Goal: Task Accomplishment & Management: Manage account settings

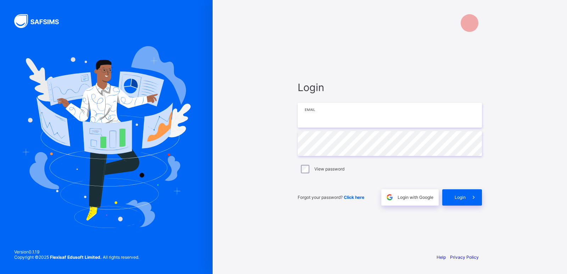
type input "**********"
click at [460, 198] on span "Login" at bounding box center [460, 197] width 11 height 5
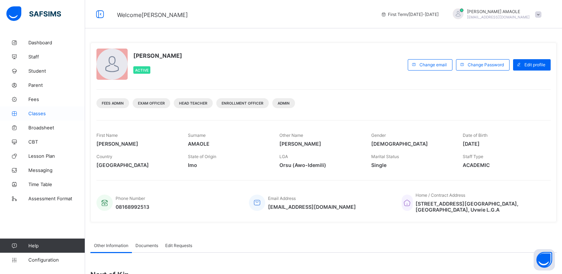
click at [37, 112] on span "Classes" at bounding box center [56, 114] width 57 height 6
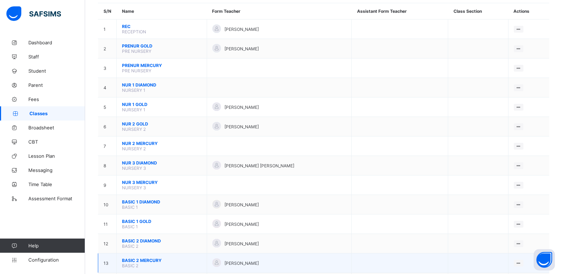
scroll to position [106, 0]
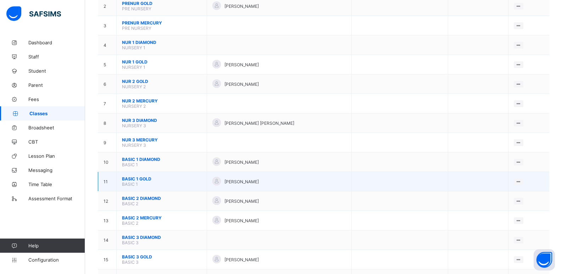
click at [143, 177] on span "BASIC 1 GOLD" at bounding box center [161, 178] width 79 height 5
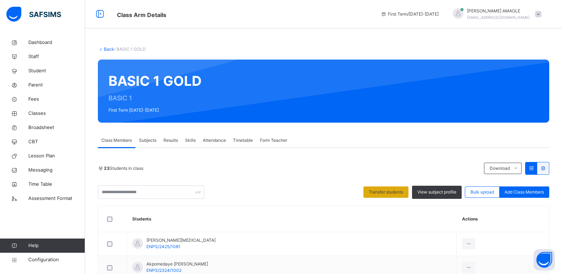
click at [398, 191] on span "Transfer students" at bounding box center [386, 192] width 34 height 6
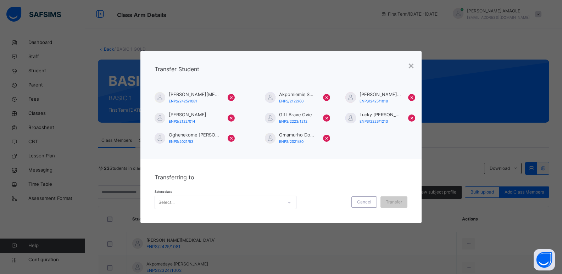
click at [221, 202] on div "Select..." at bounding box center [219, 202] width 128 height 11
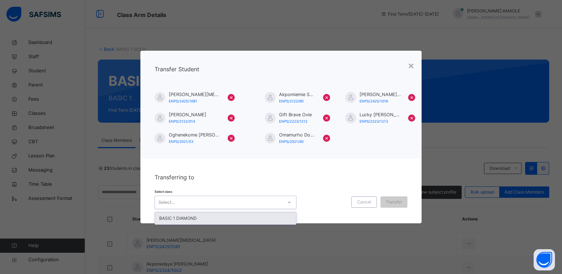
click at [240, 220] on div "BASIC 1 DIAMOND" at bounding box center [225, 218] width 141 height 12
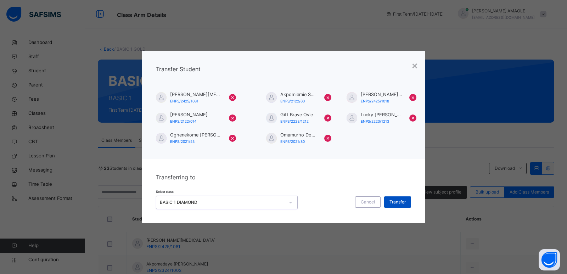
click at [393, 202] on span "Transfer" at bounding box center [398, 202] width 16 height 6
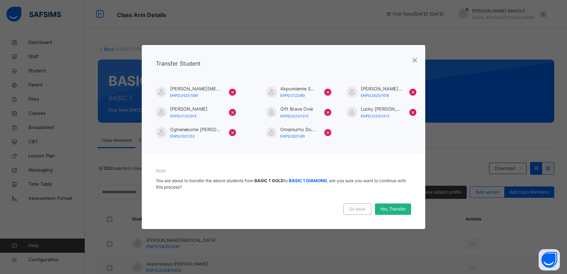
click at [399, 209] on span "Yes, Transfer" at bounding box center [393, 209] width 26 height 6
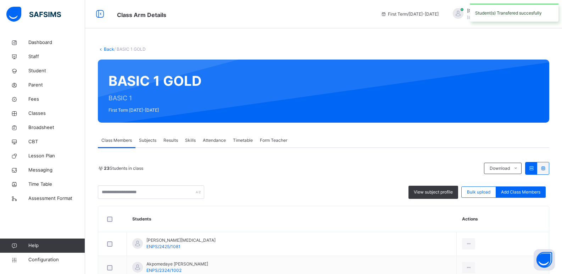
click at [103, 47] on icon at bounding box center [101, 48] width 6 height 5
click at [104, 49] on link "Back" at bounding box center [109, 48] width 10 height 5
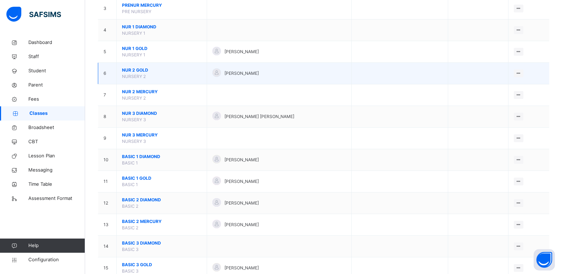
scroll to position [142, 0]
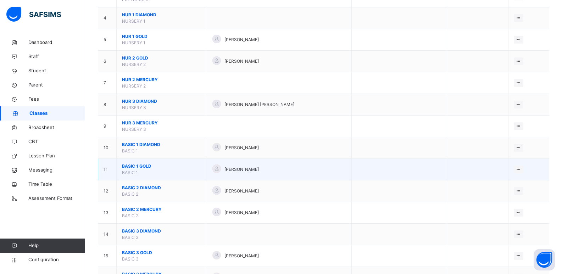
click at [143, 166] on span "BASIC 1 GOLD" at bounding box center [161, 166] width 79 height 6
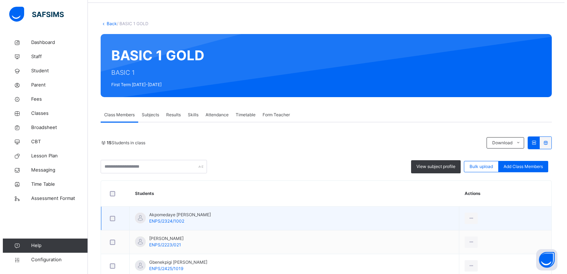
scroll to position [35, 0]
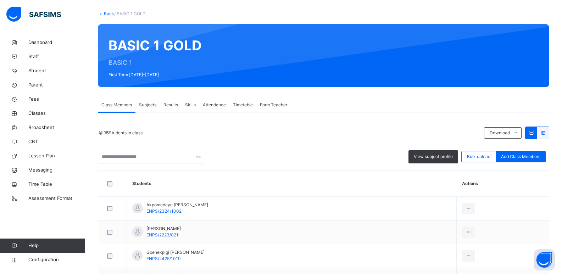
click at [273, 102] on span "Form Teacher" at bounding box center [273, 105] width 27 height 6
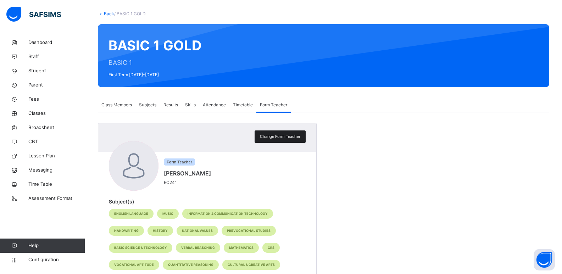
click at [290, 133] on div "Change Form Teacher" at bounding box center [280, 136] width 51 height 12
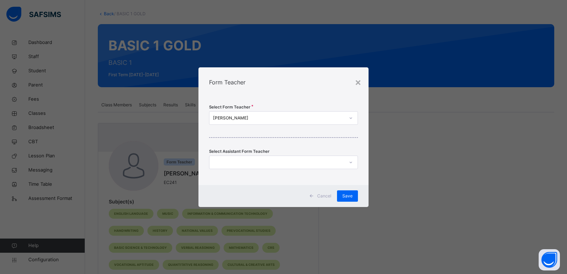
click at [278, 117] on div "[PERSON_NAME]" at bounding box center [279, 118] width 132 height 6
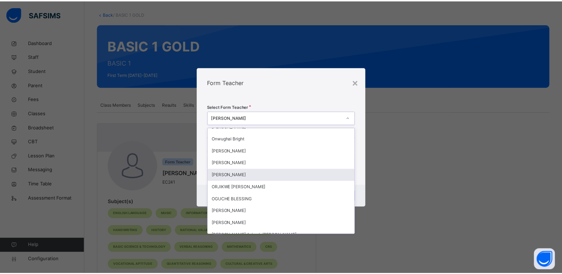
scroll to position [304, 0]
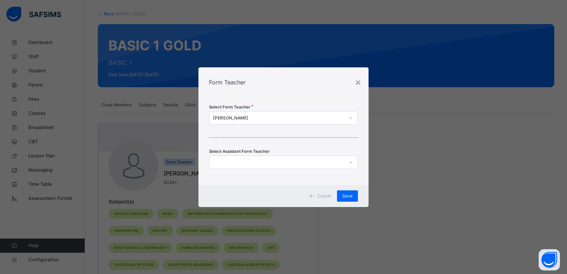
click at [394, 125] on div "× Form Teacher Select Form Teacher [PERSON_NAME] Select Assistant Form Teacher …" at bounding box center [283, 137] width 567 height 274
click at [357, 81] on div "×" at bounding box center [358, 81] width 7 height 15
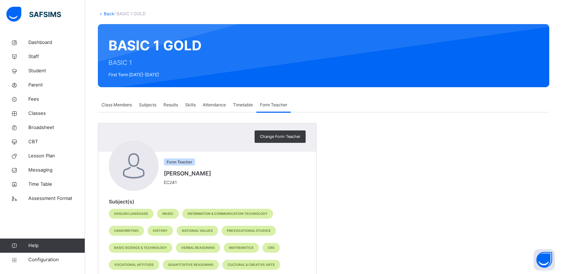
click at [147, 105] on span "Subjects" at bounding box center [147, 105] width 17 height 6
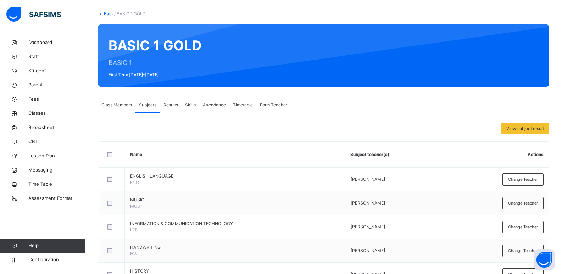
click at [122, 102] on span "Class Members" at bounding box center [116, 105] width 30 height 6
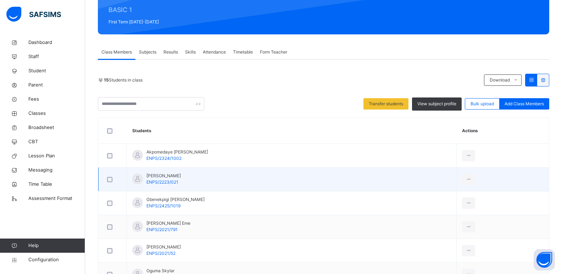
scroll to position [105, 0]
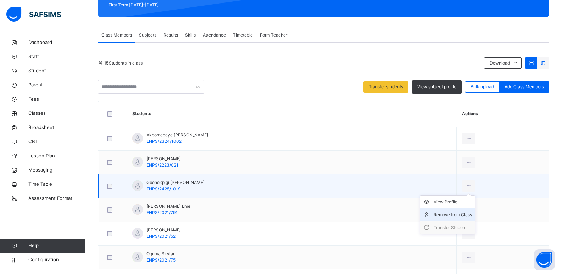
click at [454, 214] on div "Remove from Class" at bounding box center [453, 214] width 38 height 7
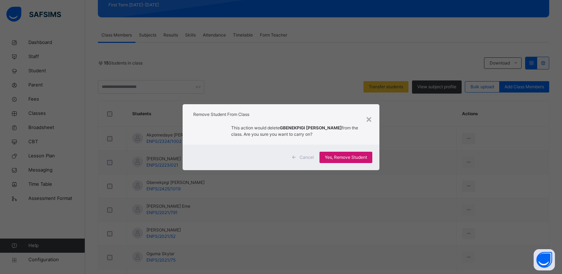
click at [350, 153] on div "Yes, Remove Student" at bounding box center [345, 157] width 53 height 11
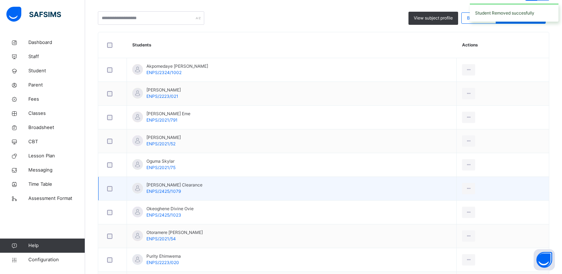
scroll to position [177, 0]
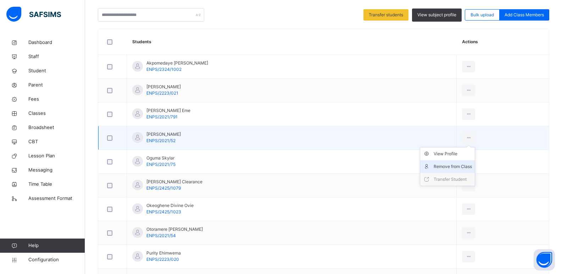
click at [451, 167] on div "Remove from Class" at bounding box center [453, 166] width 38 height 7
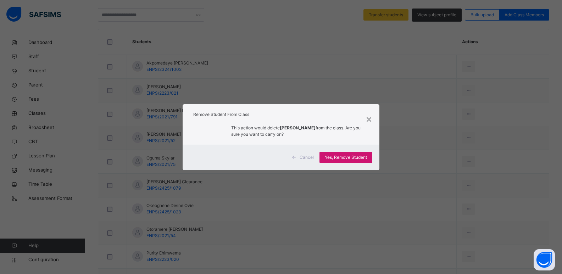
click at [334, 161] on div "Yes, Remove Student" at bounding box center [345, 157] width 53 height 11
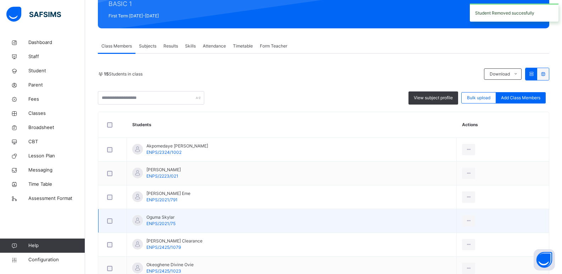
scroll to position [142, 0]
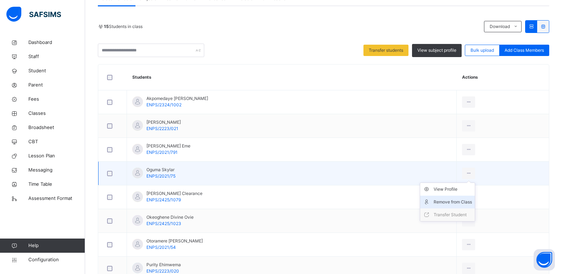
click at [454, 199] on div "Remove from Class" at bounding box center [453, 202] width 38 height 7
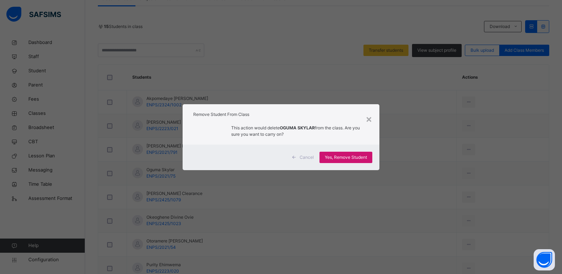
click at [351, 155] on span "Yes, Remove Student" at bounding box center [346, 157] width 42 height 6
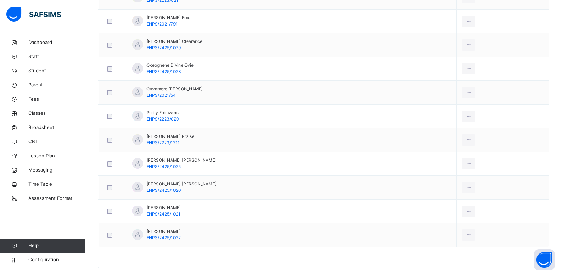
scroll to position [282, 0]
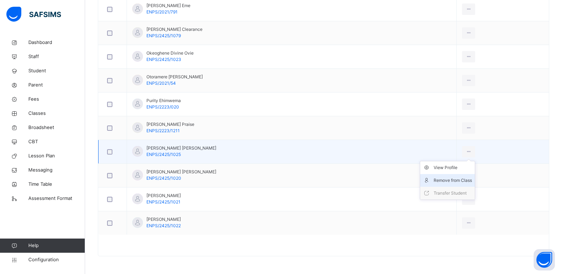
click at [450, 176] on li "Remove from Class" at bounding box center [447, 180] width 55 height 13
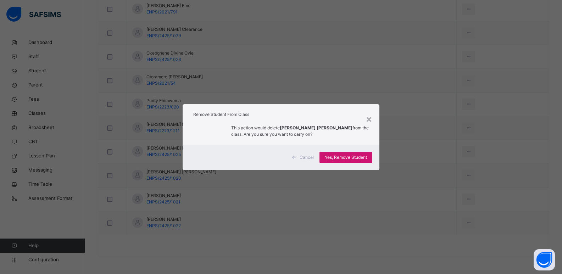
click at [342, 158] on span "Yes, Remove Student" at bounding box center [346, 157] width 42 height 6
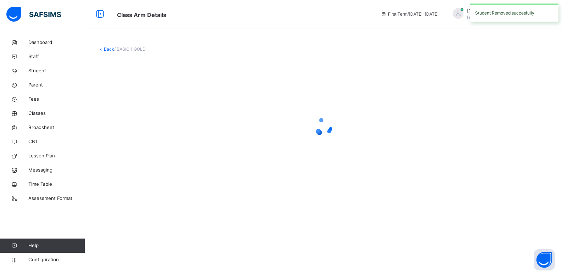
scroll to position [0, 0]
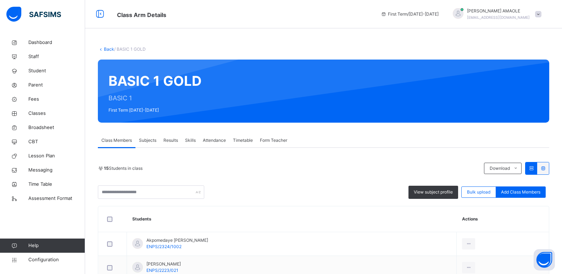
click at [105, 49] on link "Back" at bounding box center [109, 48] width 10 height 5
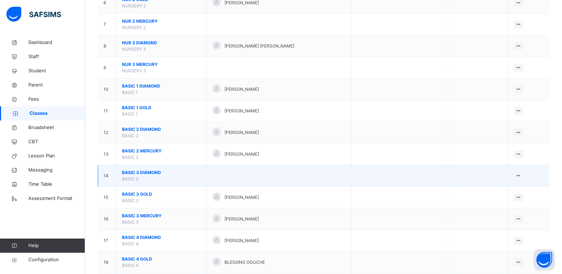
scroll to position [213, 0]
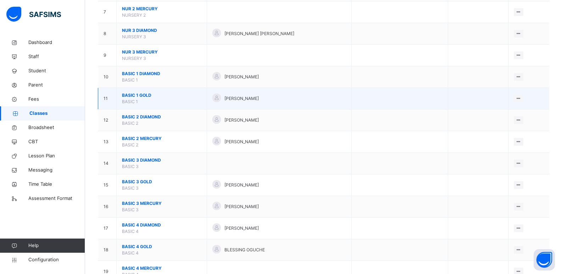
click at [140, 94] on span "BASIC 1 GOLD" at bounding box center [161, 95] width 79 height 6
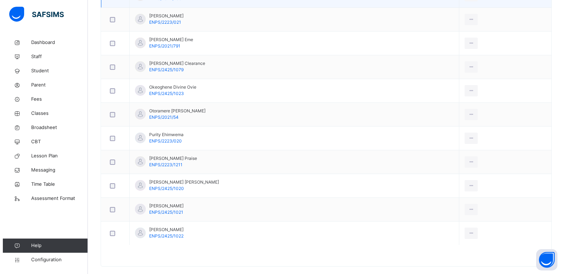
scroll to position [71, 0]
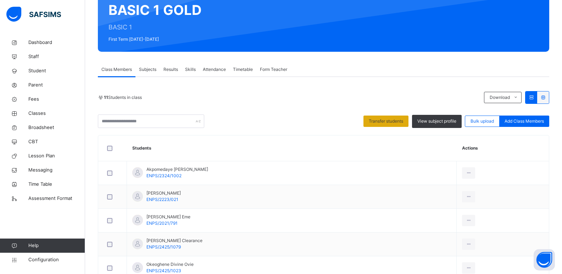
click at [385, 119] on span "Transfer students" at bounding box center [386, 121] width 34 height 6
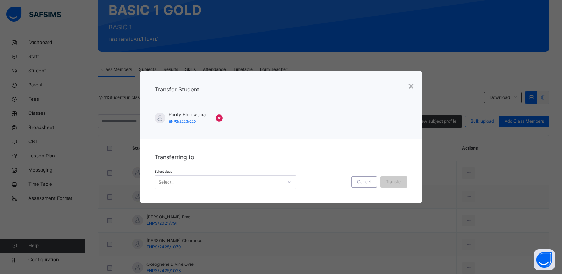
click at [237, 177] on div "Select..." at bounding box center [219, 182] width 128 height 11
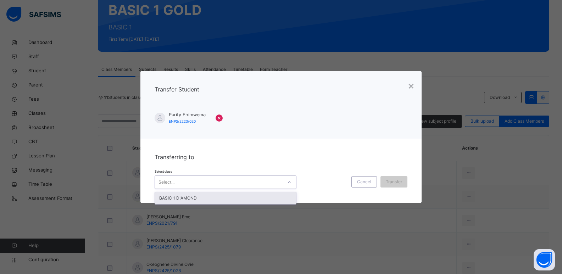
click at [240, 193] on div "BASIC 1 DIAMOND" at bounding box center [225, 198] width 141 height 12
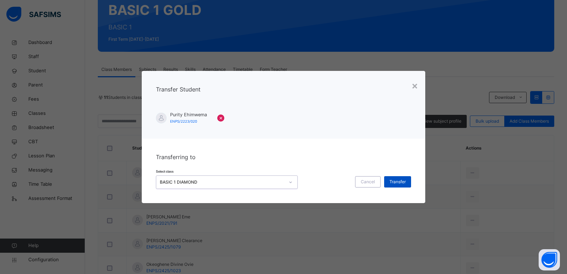
click at [406, 179] on div "Transfer" at bounding box center [397, 181] width 27 height 11
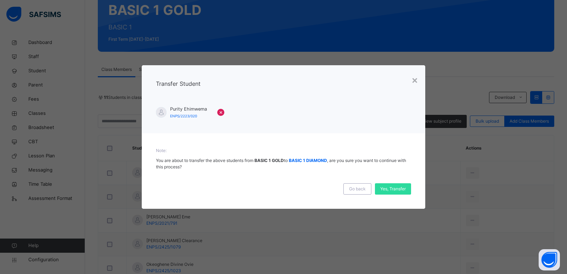
click at [407, 182] on div "Go back Yes, Transfer" at bounding box center [283, 185] width 255 height 17
click at [399, 191] on span "Yes, Transfer" at bounding box center [393, 189] width 26 height 6
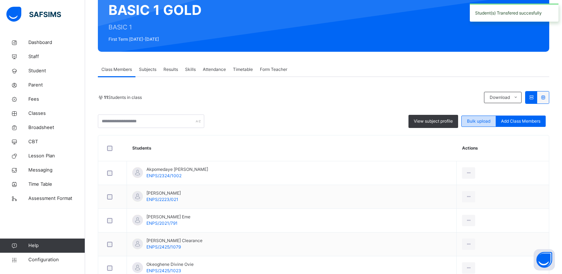
click at [477, 119] on span "Bulk upload" at bounding box center [478, 121] width 23 height 6
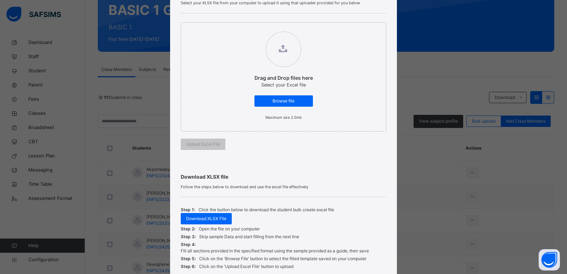
scroll to position [128, 0]
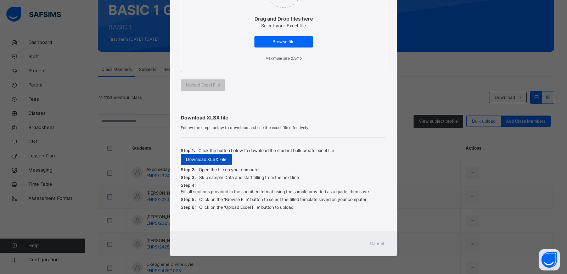
click at [213, 160] on span "Download XLSX File" at bounding box center [206, 159] width 40 height 6
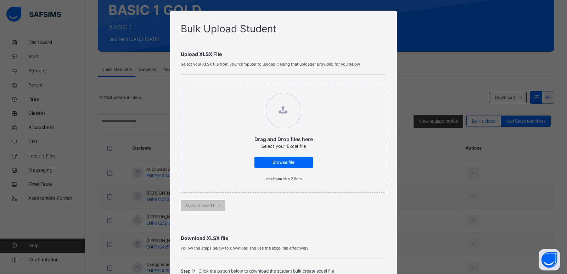
scroll to position [0, 0]
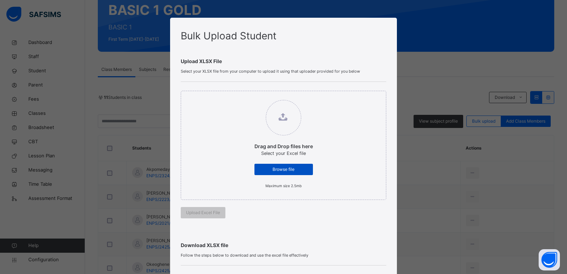
click at [274, 169] on span "Browse file" at bounding box center [284, 169] width 48 height 6
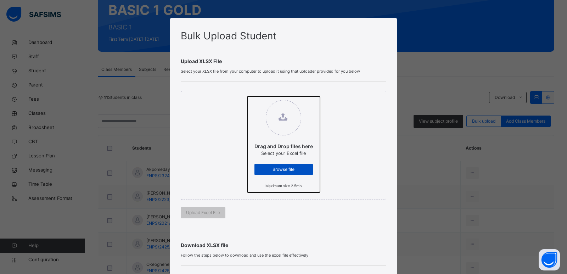
click at [248, 96] on input "Drag and Drop files here Select your Excel file Browse file Maximum size 2.5mb" at bounding box center [248, 96] width 0 height 0
type input "**********"
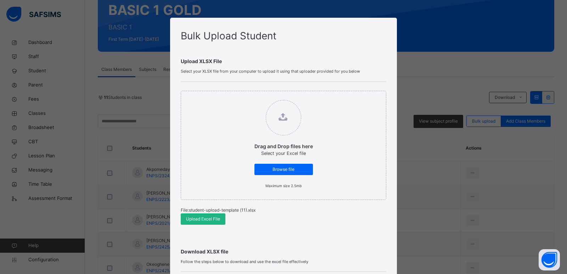
click at [199, 220] on span "Upload Excel File" at bounding box center [203, 219] width 34 height 6
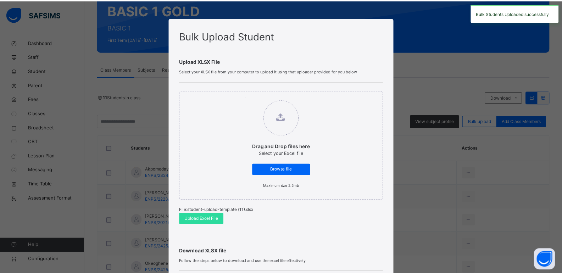
scroll to position [134, 0]
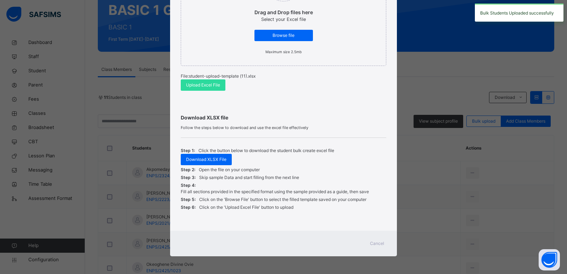
click at [378, 243] on span "Cancel" at bounding box center [377, 243] width 14 height 6
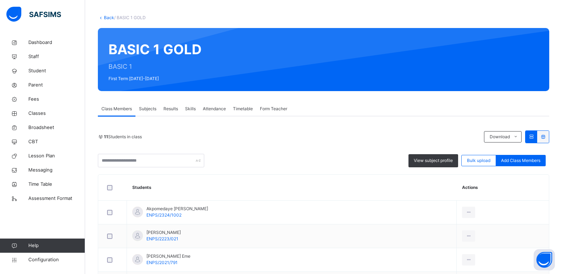
scroll to position [0, 0]
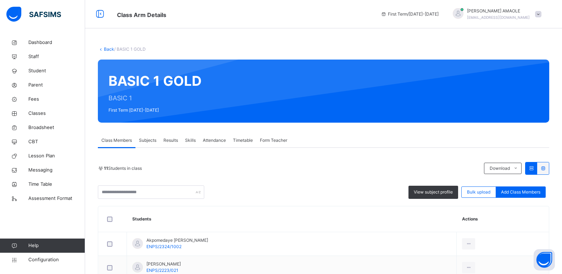
click at [105, 48] on link "Back" at bounding box center [109, 48] width 10 height 5
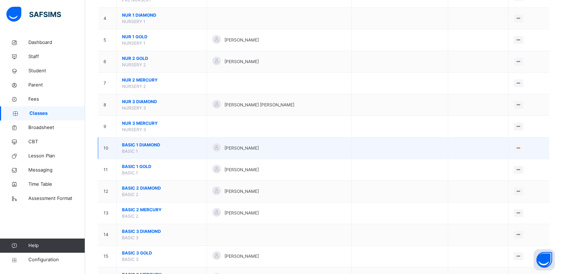
scroll to position [142, 0]
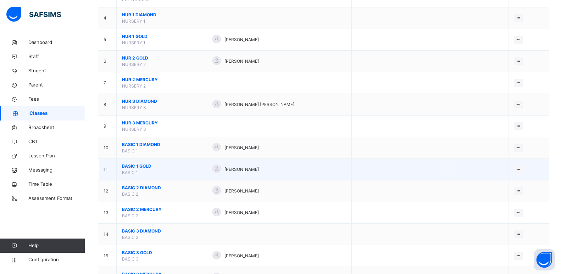
click at [143, 166] on span "BASIC 1 GOLD" at bounding box center [161, 166] width 79 height 6
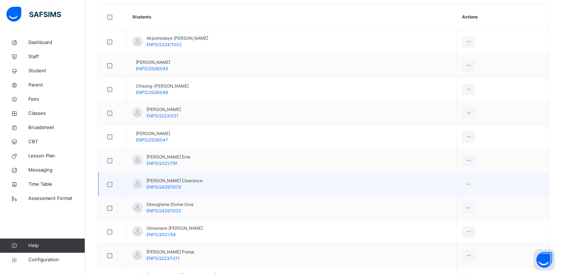
scroll to position [213, 0]
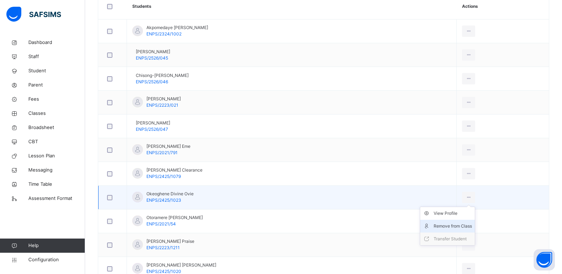
click at [452, 224] on div "Remove from Class" at bounding box center [453, 226] width 38 height 7
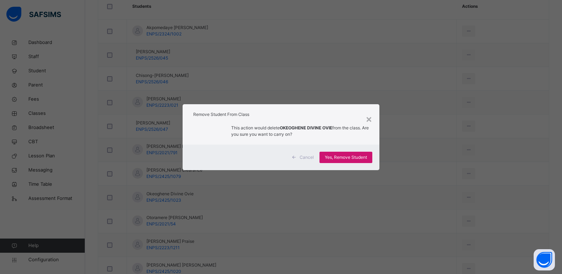
click at [360, 152] on div "Yes, Remove Student" at bounding box center [345, 157] width 53 height 11
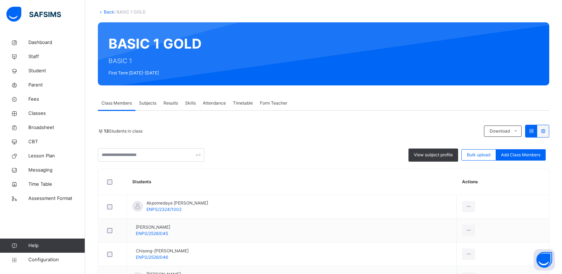
scroll to position [34, 0]
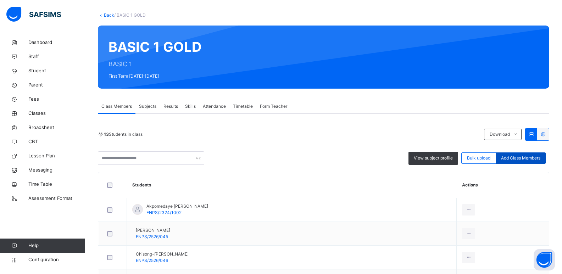
click at [518, 155] on span "Add Class Members" at bounding box center [520, 158] width 39 height 6
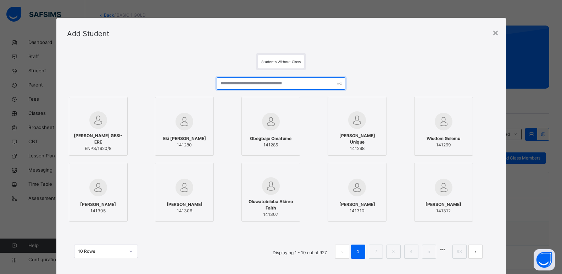
click at [275, 85] on input "text" at bounding box center [281, 83] width 128 height 12
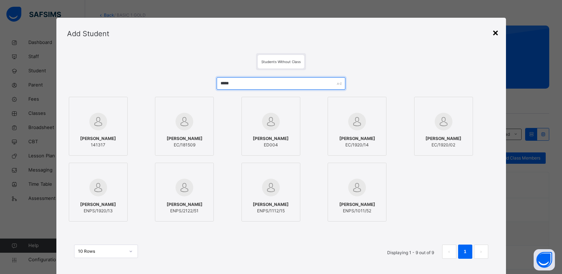
type input "*****"
click at [493, 33] on div "×" at bounding box center [495, 32] width 7 height 15
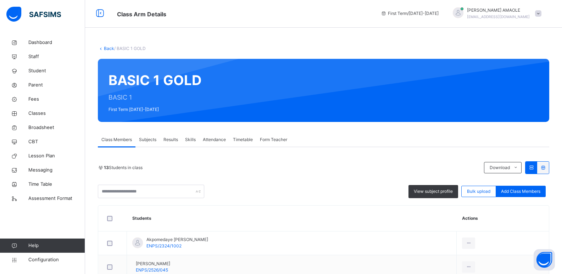
scroll to position [0, 0]
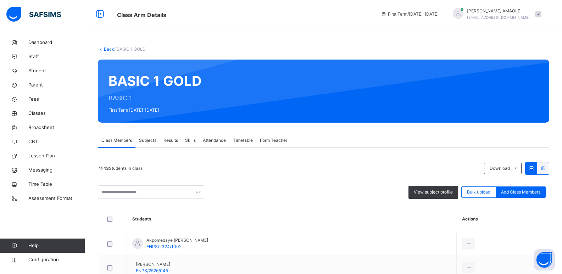
click at [106, 48] on link "Back" at bounding box center [109, 48] width 10 height 5
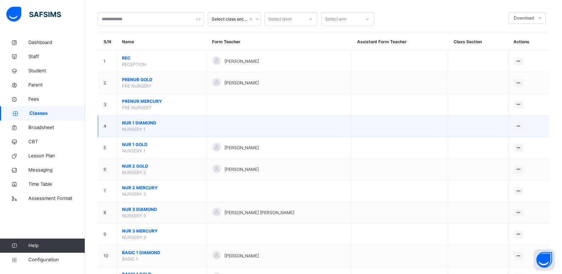
scroll to position [142, 0]
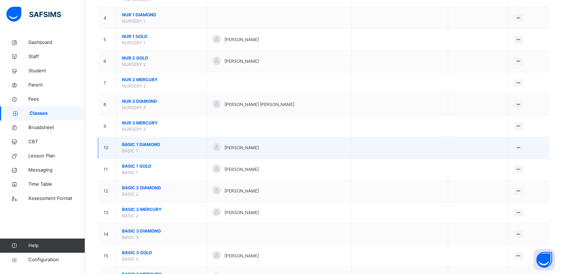
click at [133, 143] on span "BASIC 1 DIAMOND" at bounding box center [161, 144] width 79 height 6
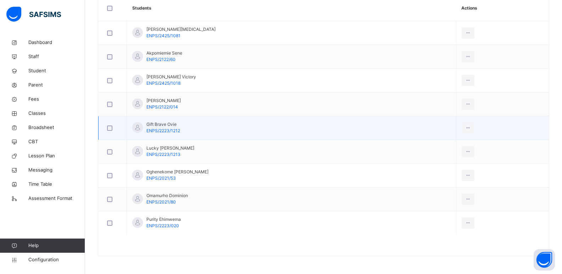
scroll to position [34, 0]
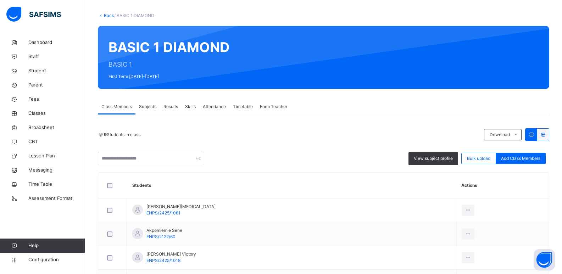
click at [109, 14] on link "Back" at bounding box center [109, 15] width 10 height 5
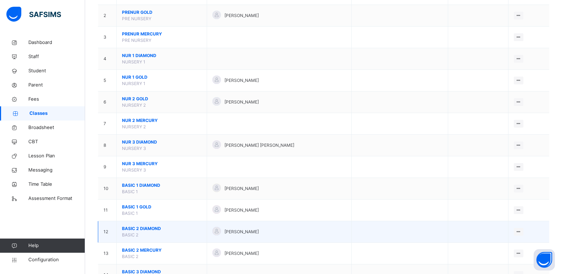
scroll to position [106, 0]
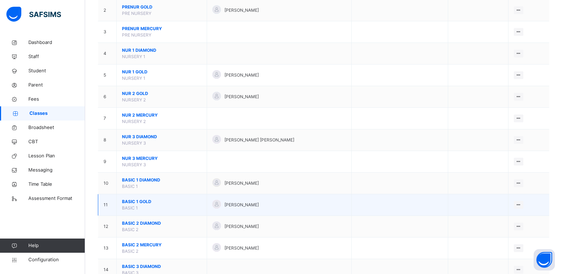
click at [130, 200] on span "BASIC 1 GOLD" at bounding box center [161, 202] width 79 height 6
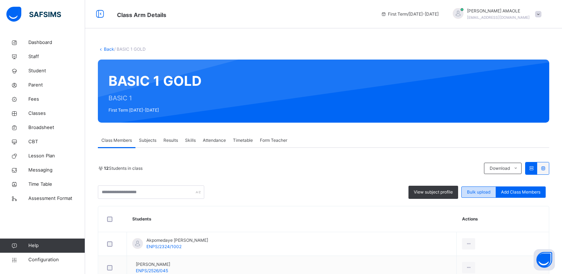
click at [482, 190] on span "Bulk upload" at bounding box center [478, 192] width 23 height 6
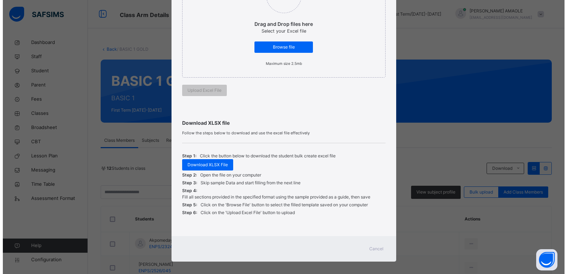
scroll to position [128, 0]
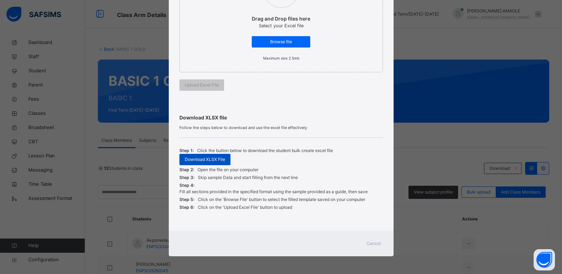
click at [219, 160] on span "Download XLSX File" at bounding box center [205, 159] width 40 height 6
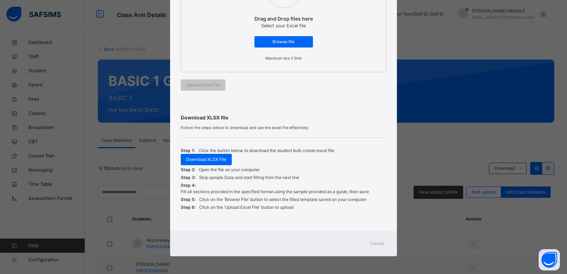
click at [324, 172] on div "Step 2: Open the file on your computer" at bounding box center [284, 170] width 206 height 8
click at [287, 41] on span "Browse file" at bounding box center [284, 42] width 48 height 6
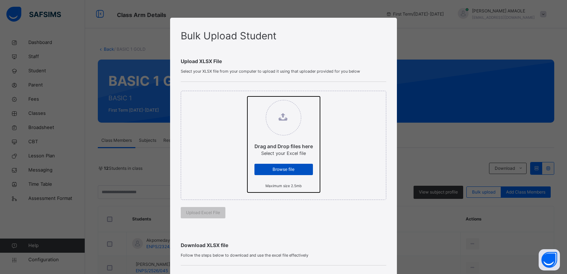
type input "**********"
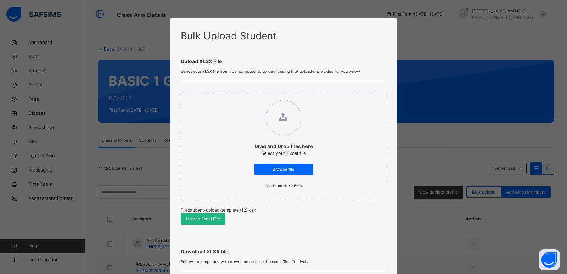
click at [195, 217] on span "Upload Excel File" at bounding box center [203, 219] width 34 height 6
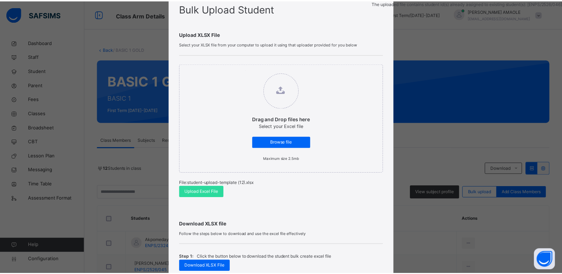
scroll to position [134, 0]
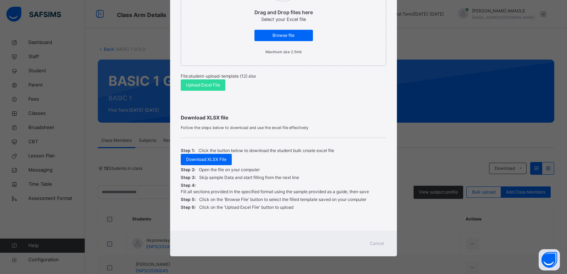
click at [370, 241] on span "Cancel" at bounding box center [377, 243] width 14 height 6
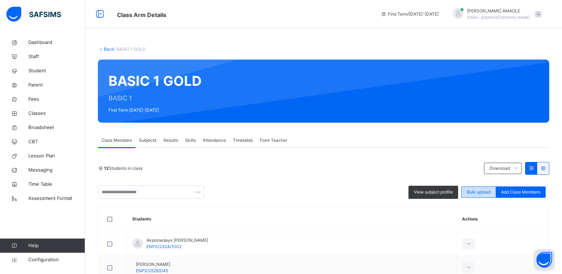
click at [486, 190] on span "Bulk upload" at bounding box center [478, 192] width 23 height 6
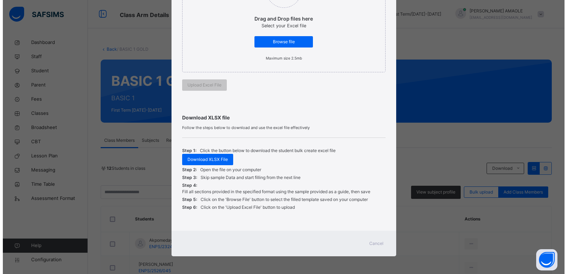
scroll to position [128, 0]
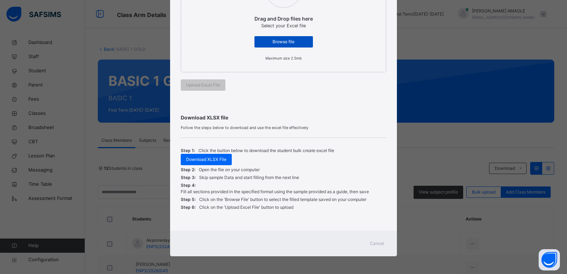
click at [276, 39] on span "Browse file" at bounding box center [284, 42] width 48 height 6
click at [377, 242] on span "Cancel" at bounding box center [377, 243] width 14 height 6
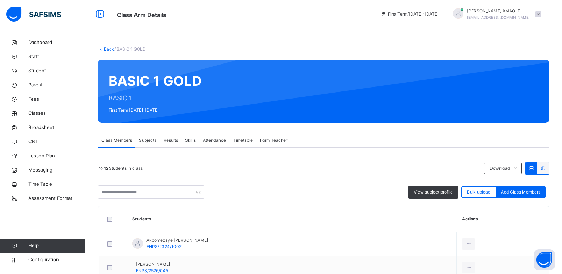
click at [110, 52] on div "Back / BASIC 1 GOLD" at bounding box center [323, 49] width 451 height 6
click at [110, 48] on link "Back" at bounding box center [109, 48] width 10 height 5
